Goal: Transaction & Acquisition: Purchase product/service

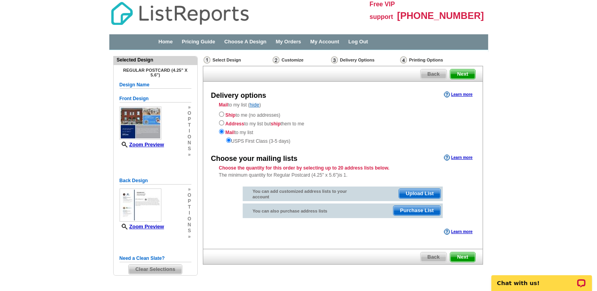
click at [465, 260] on span "Next" at bounding box center [462, 256] width 24 height 9
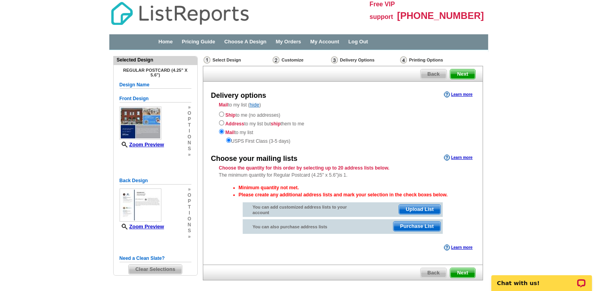
click at [403, 230] on span "Purchase List" at bounding box center [416, 226] width 47 height 9
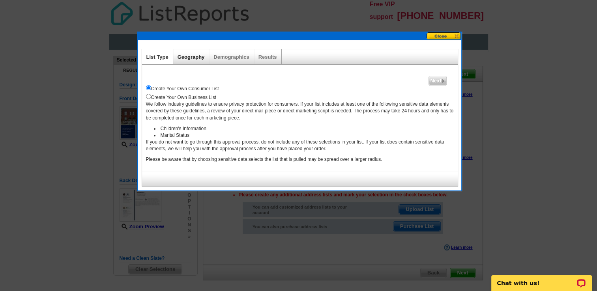
click at [186, 58] on link "Geography" at bounding box center [190, 57] width 27 height 6
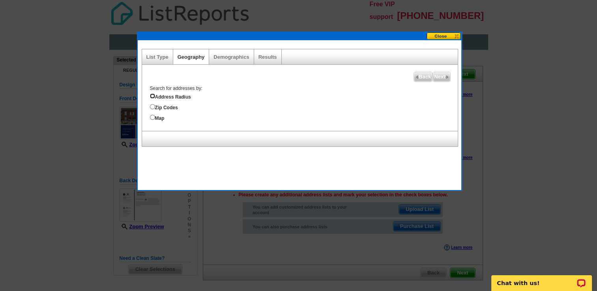
click at [151, 94] on input "Address Radius" at bounding box center [152, 95] width 5 height 5
radio input "true"
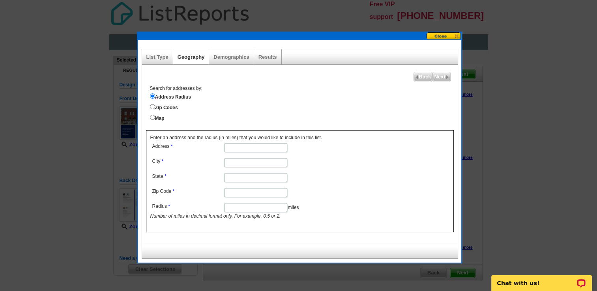
click at [237, 147] on input "Address" at bounding box center [255, 147] width 63 height 9
type input "3443 Michigan Ave"
type input "Saint Louis"
type input "MO"
type input "63118"
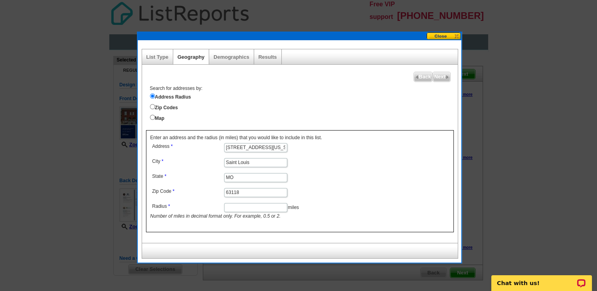
click at [251, 209] on input "Radius" at bounding box center [255, 207] width 63 height 9
type input "5"
type input ".5"
click at [342, 186] on dd "63118" at bounding box center [255, 192] width 210 height 12
click at [152, 58] on link "List Type" at bounding box center [157, 57] width 22 height 6
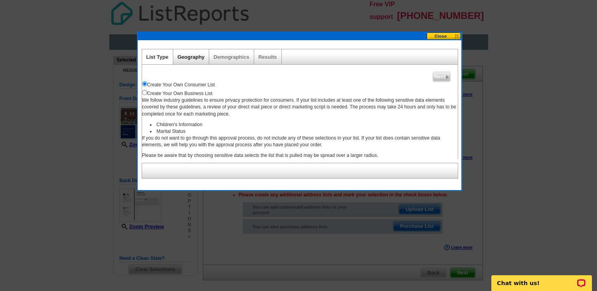
click at [187, 54] on link "Geography" at bounding box center [190, 57] width 27 height 6
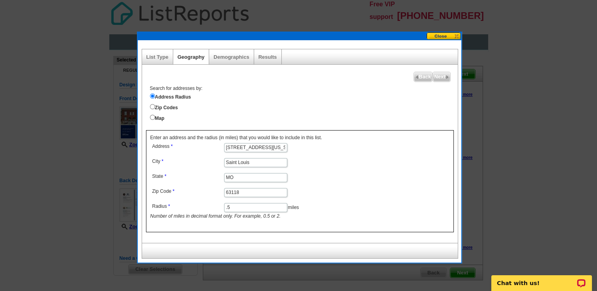
click at [150, 51] on div "List Type" at bounding box center [157, 56] width 31 height 15
click at [153, 56] on link "List Type" at bounding box center [157, 57] width 22 height 6
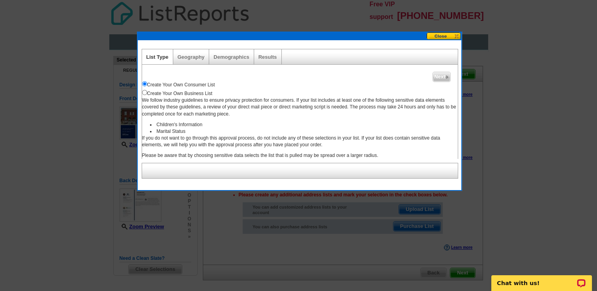
click at [190, 62] on div "Geography" at bounding box center [191, 56] width 36 height 15
click at [189, 57] on link "Geography" at bounding box center [190, 57] width 27 height 6
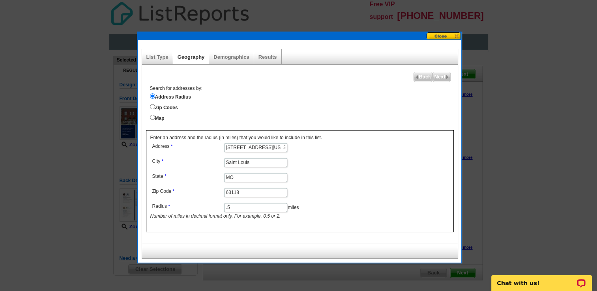
click at [246, 206] on input ".5" at bounding box center [255, 207] width 63 height 9
click at [391, 161] on form "Address 3443 Michigan Ave City Saint Louis State MO Zip Code 63118 Radius .5 mi…" at bounding box center [299, 180] width 299 height 79
click at [442, 75] on span "Next" at bounding box center [441, 76] width 17 height 9
select select
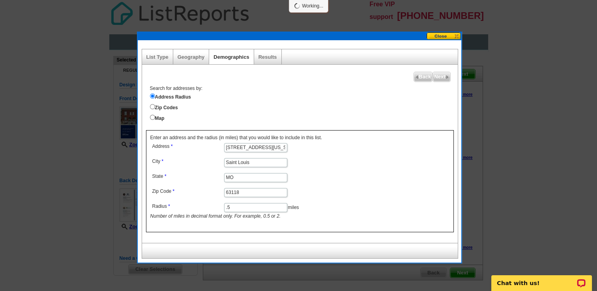
select select
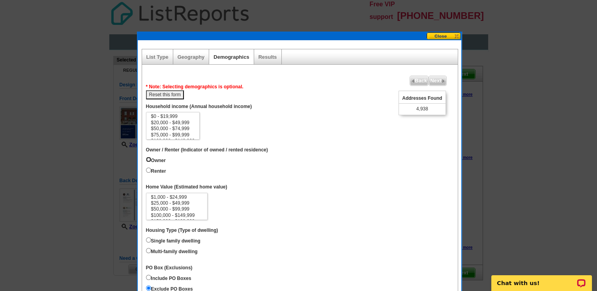
click at [149, 157] on input "Owner" at bounding box center [148, 159] width 5 height 5
radio input "true"
click at [181, 95] on button "Reset this form" at bounding box center [165, 94] width 38 height 9
select select
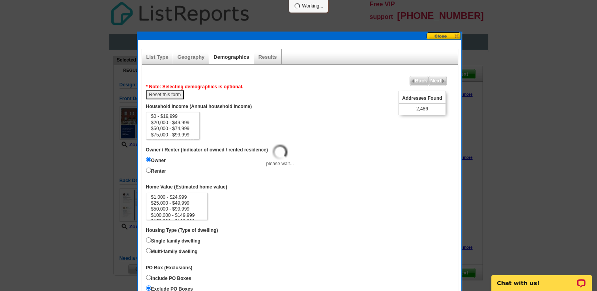
select select
click at [149, 157] on input "Owner" at bounding box center [148, 159] width 5 height 5
radio input "true"
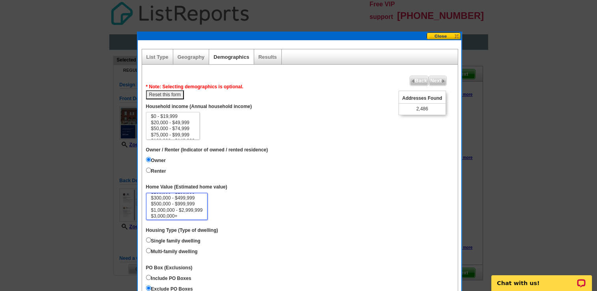
scroll to position [36, 0]
select select "300000-499999"
click at [194, 195] on option "$300,000 - $499,999" at bounding box center [176, 197] width 53 height 6
click at [148, 250] on input "Multi-family dwelling" at bounding box center [148, 250] width 5 height 5
radio input "true"
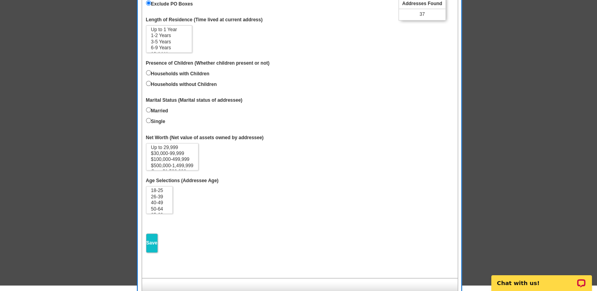
scroll to position [288, 0]
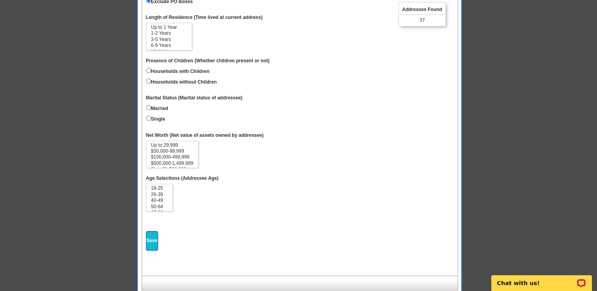
click at [150, 239] on input "Save" at bounding box center [152, 240] width 12 height 19
select select
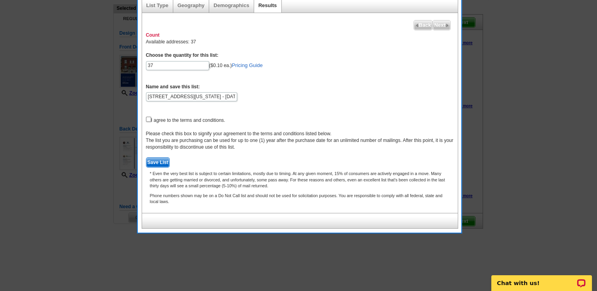
scroll to position [0, 0]
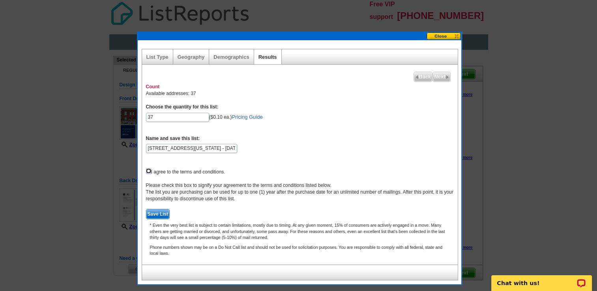
click at [148, 170] on input "checkbox" at bounding box center [148, 170] width 5 height 5
checkbox input "true"
click at [162, 210] on span "Save List" at bounding box center [157, 213] width 23 height 9
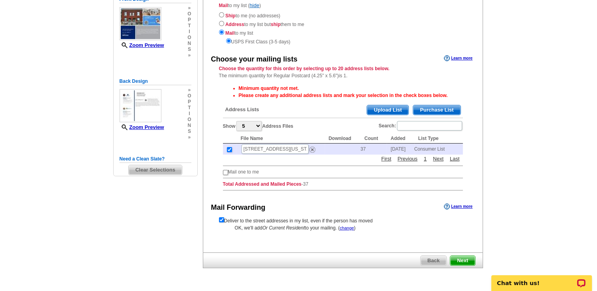
scroll to position [115, 0]
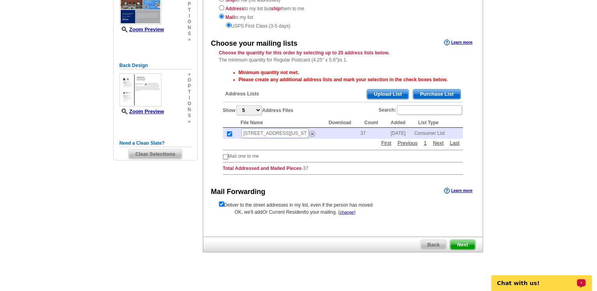
click at [460, 244] on span "Next" at bounding box center [462, 244] width 24 height 9
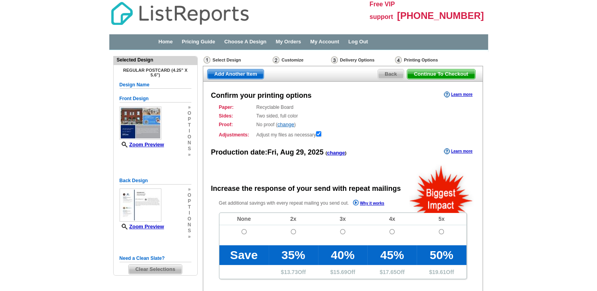
radio input "false"
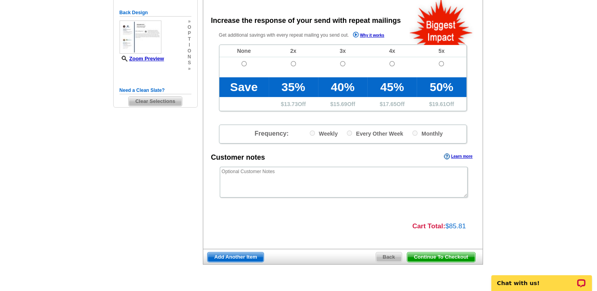
scroll to position [184, 0]
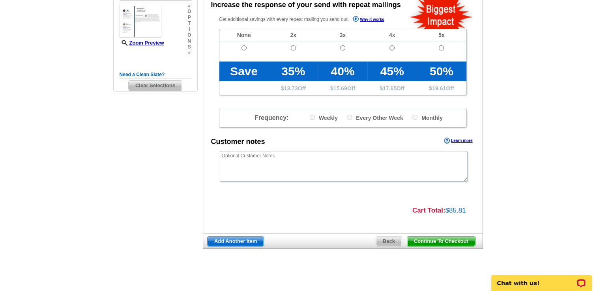
click at [426, 238] on span "Continue To Checkout" at bounding box center [441, 241] width 68 height 9
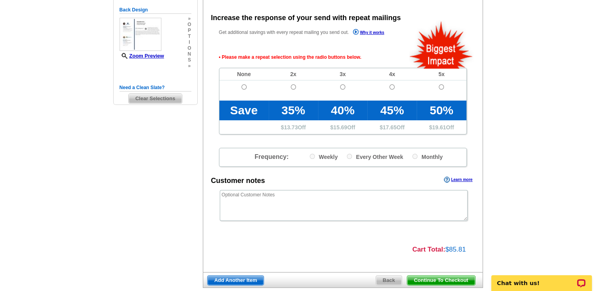
scroll to position [170, 0]
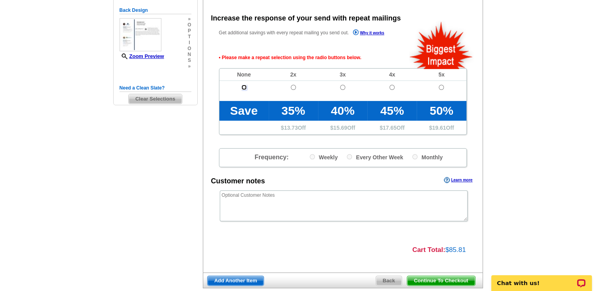
click at [244, 88] on input "radio" at bounding box center [243, 87] width 5 height 5
radio input "true"
click at [596, 47] on main "Need Help? call [PHONE_NUMBER], chat with support, or have our designers make s…" at bounding box center [298, 104] width 597 height 448
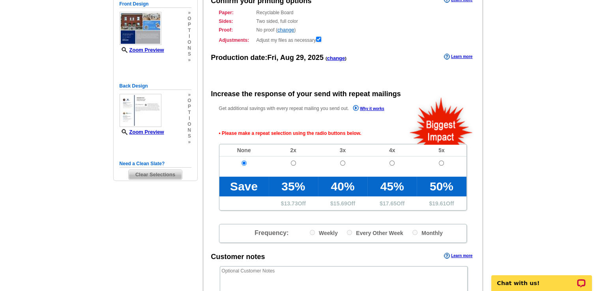
scroll to position [0, 0]
